Goal: Information Seeking & Learning: Learn about a topic

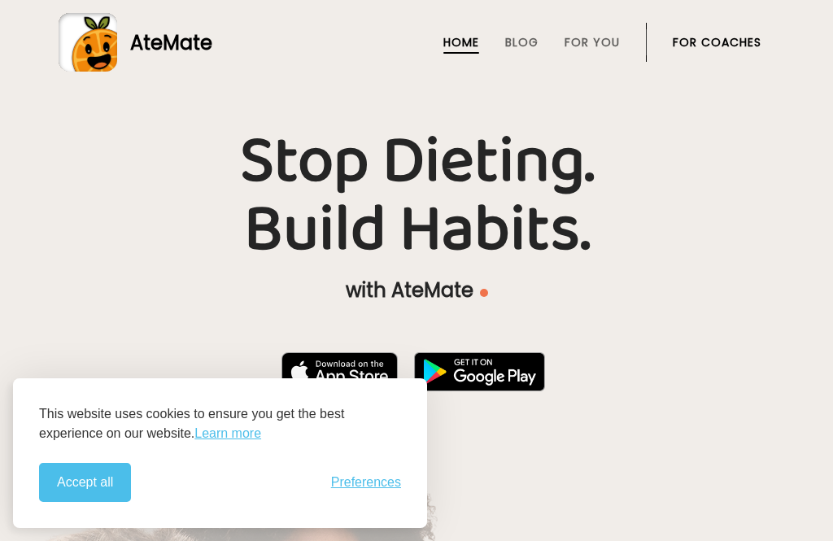
click at [194, 434] on link "Learn more" at bounding box center [227, 434] width 67 height 20
click at [367, 490] on span "Preferences" at bounding box center [366, 482] width 70 height 15
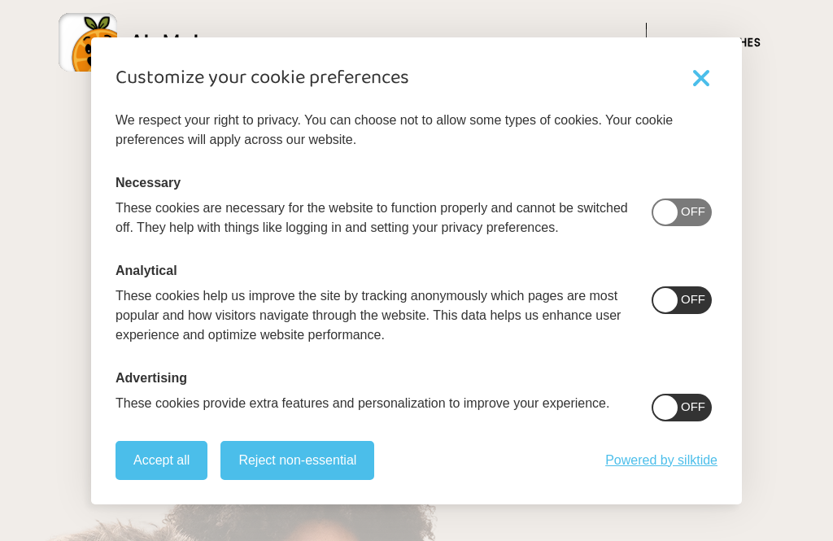
click at [292, 468] on button "Reject non-essential" at bounding box center [297, 460] width 154 height 39
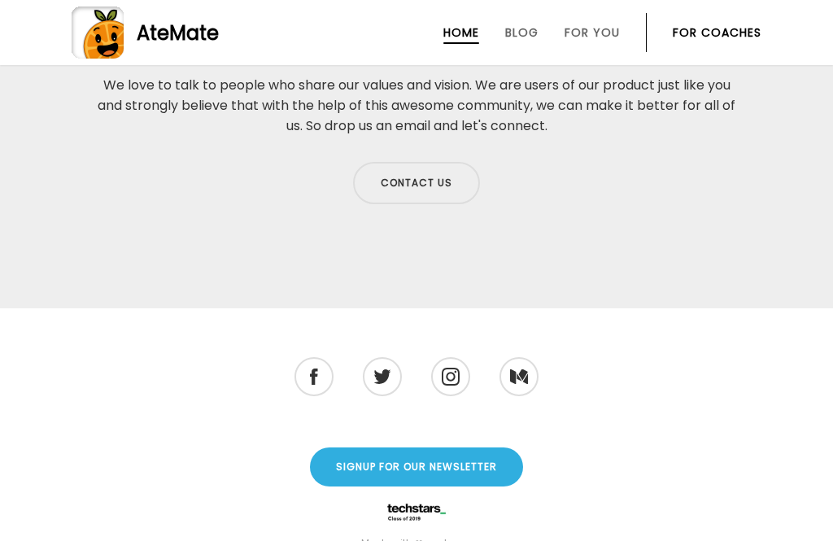
scroll to position [5410, 0]
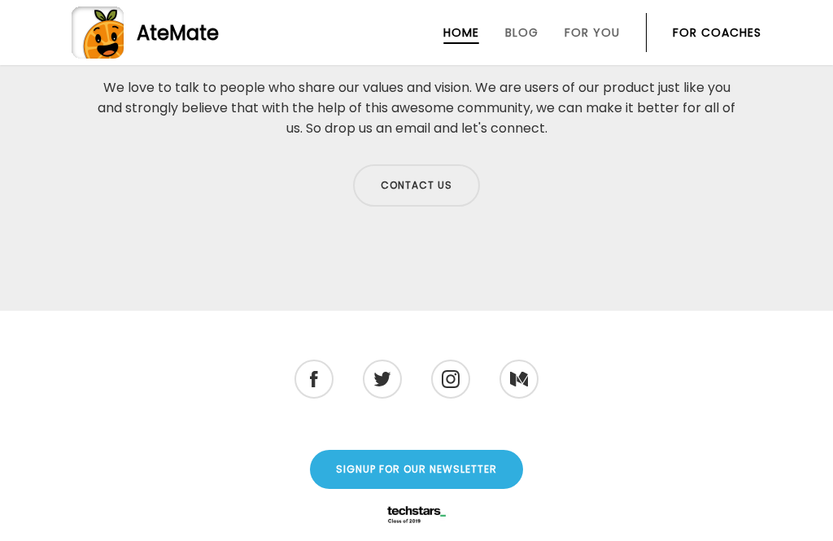
click at [587, 33] on link "For You" at bounding box center [591, 32] width 55 height 13
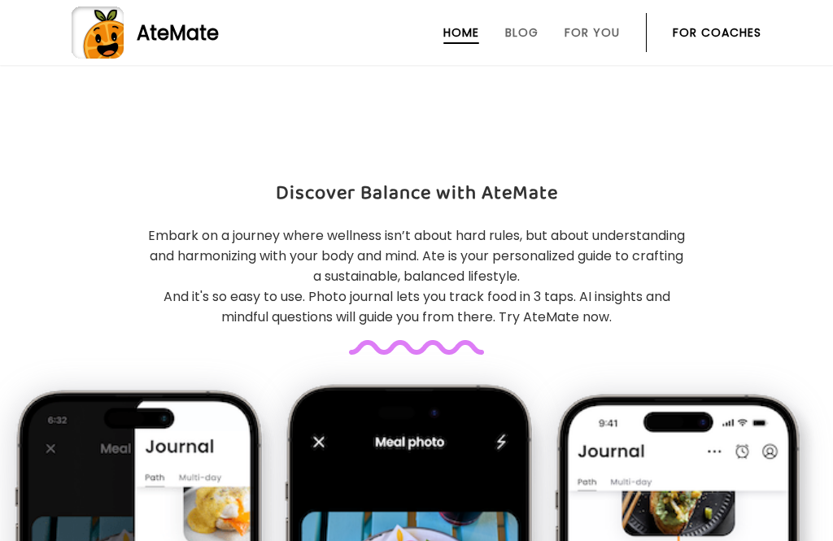
scroll to position [886, 0]
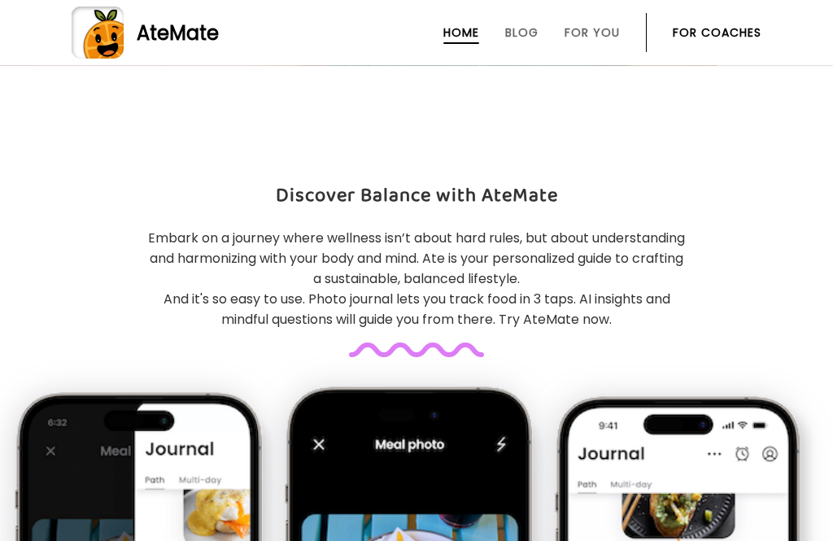
click at [505, 34] on link "Blog" at bounding box center [521, 32] width 33 height 13
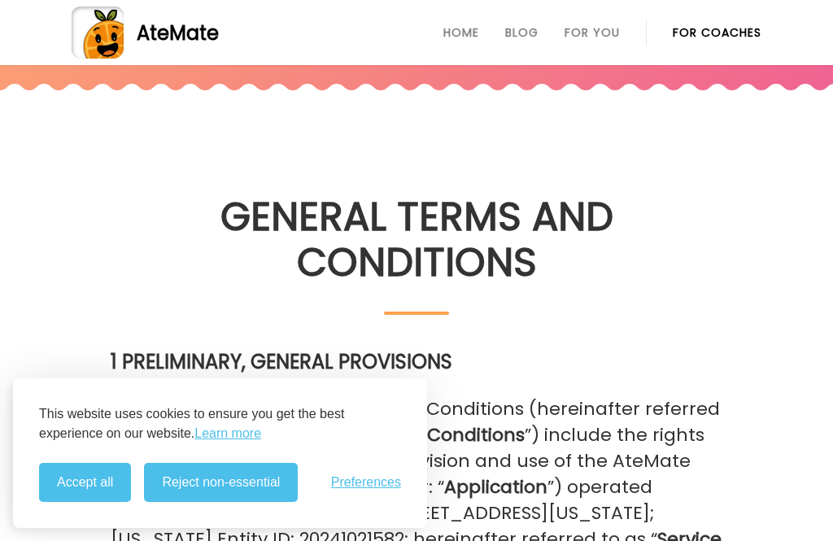
scroll to position [233, 0]
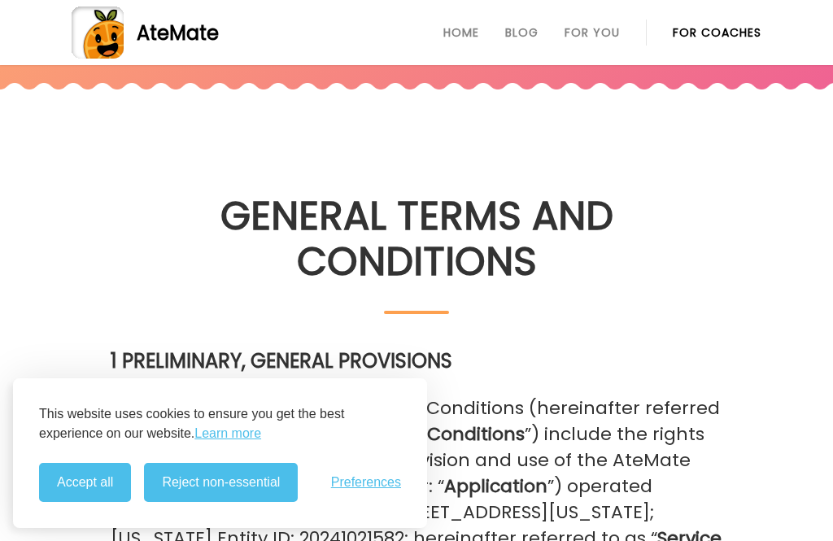
click at [205, 502] on button "Reject non-essential" at bounding box center [221, 482] width 154 height 39
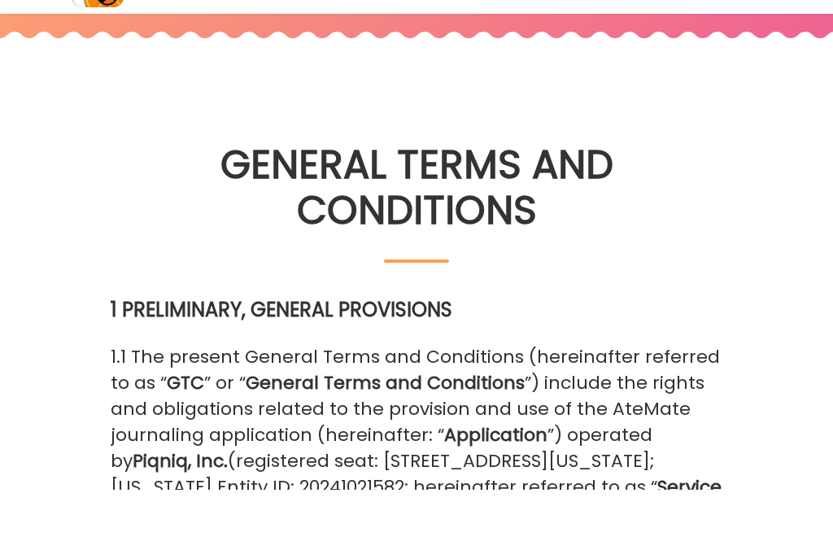
scroll to position [286, 0]
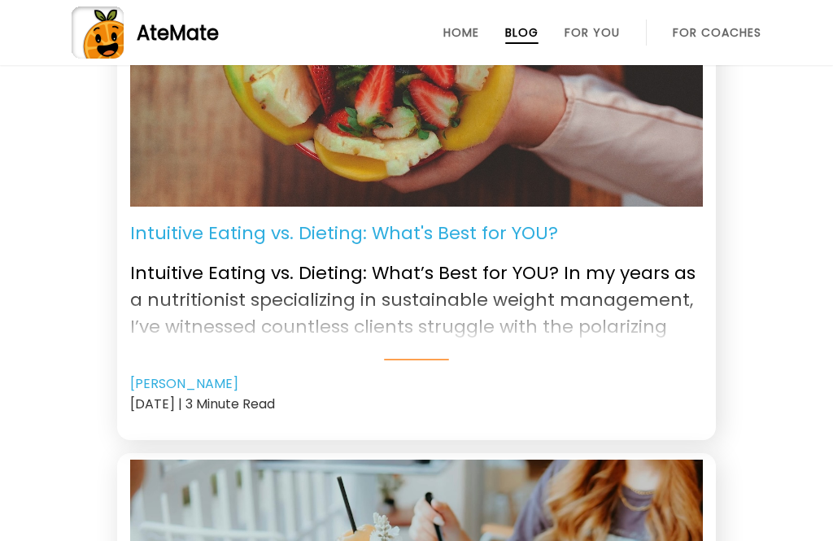
scroll to position [209, 0]
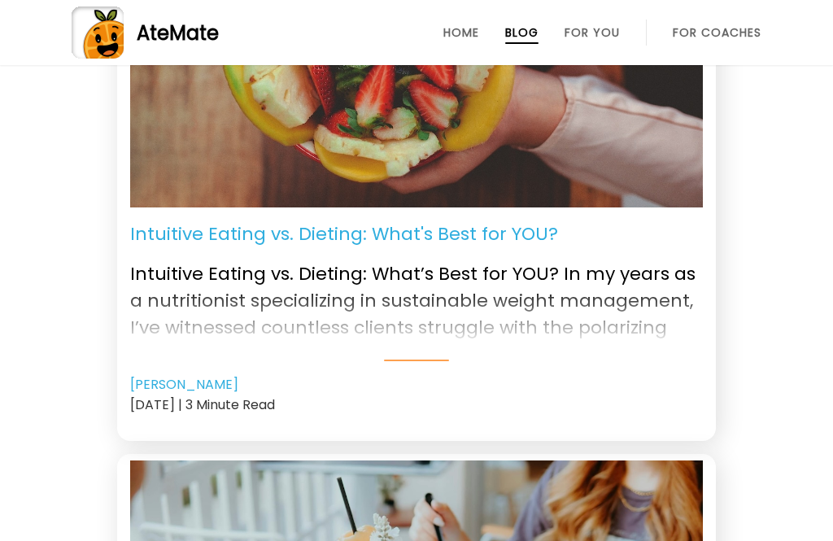
click at [612, 268] on p "Intuitive Eating vs. Dieting: What’s Best for YOU? In my years as a nutritionis…" at bounding box center [416, 292] width 573 height 91
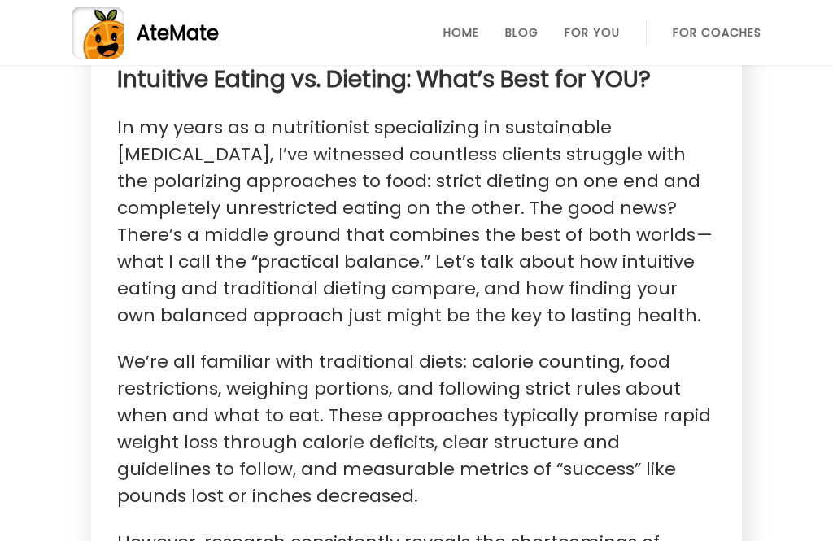
scroll to position [565, 0]
